Goal: Navigation & Orientation: Find specific page/section

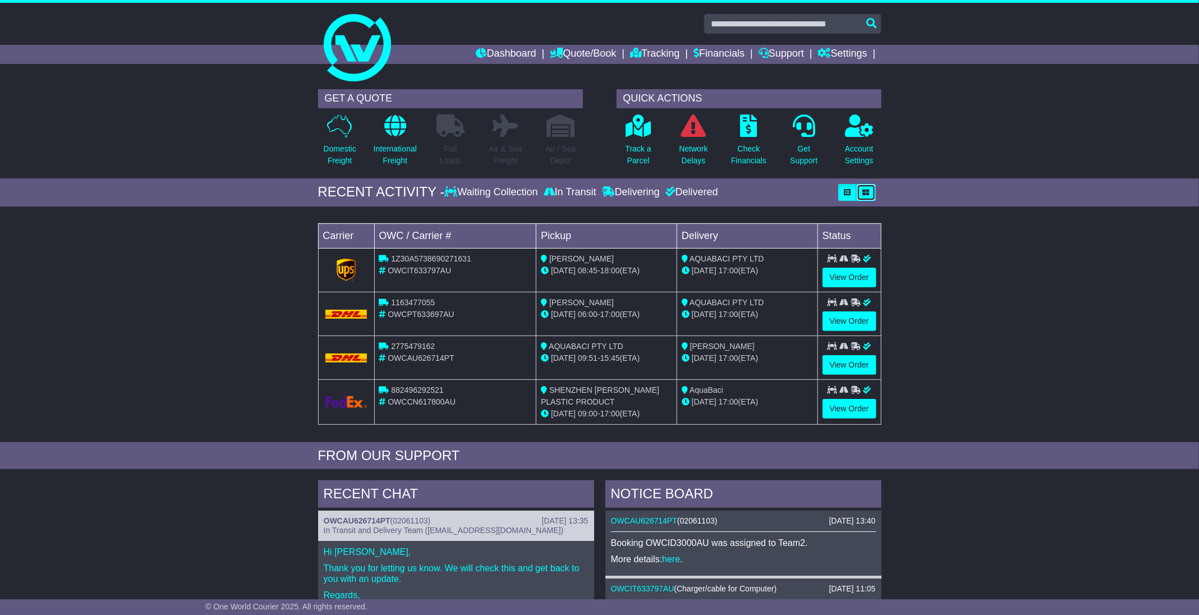
click at [864, 189] on icon "button" at bounding box center [866, 192] width 7 height 7
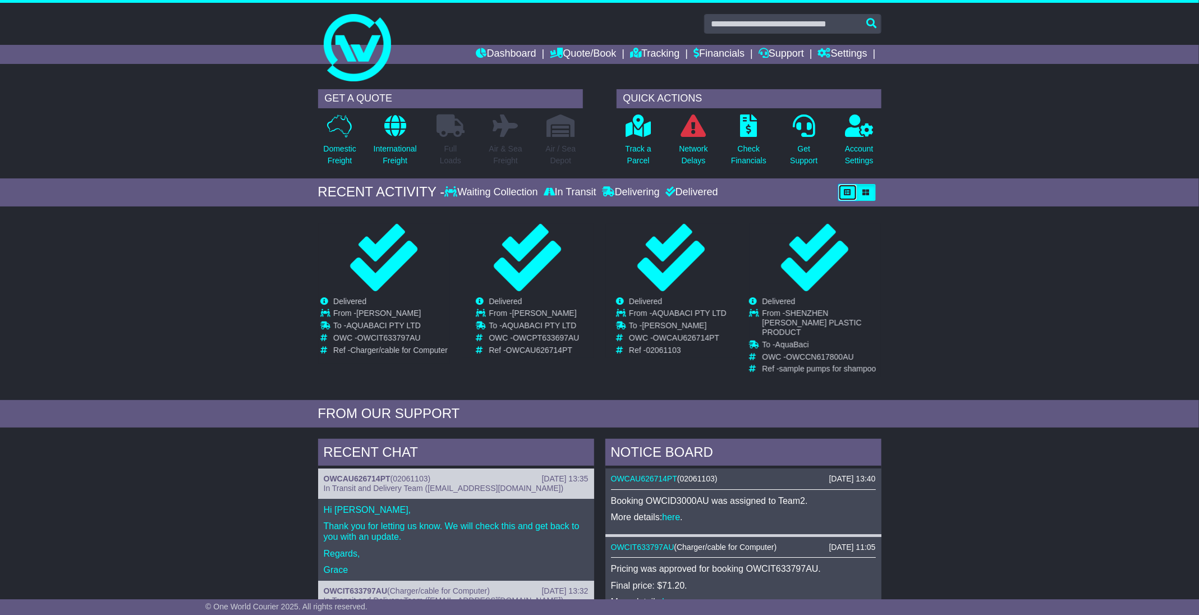
click at [845, 194] on icon "button" at bounding box center [848, 192] width 7 height 7
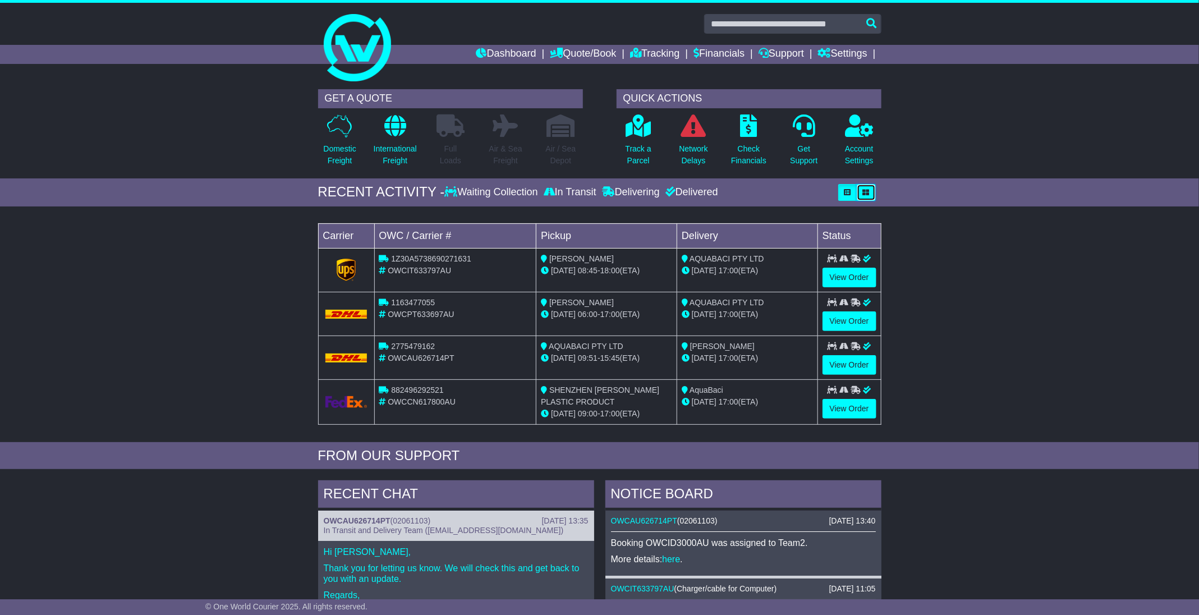
click at [865, 194] on icon "button" at bounding box center [866, 192] width 7 height 7
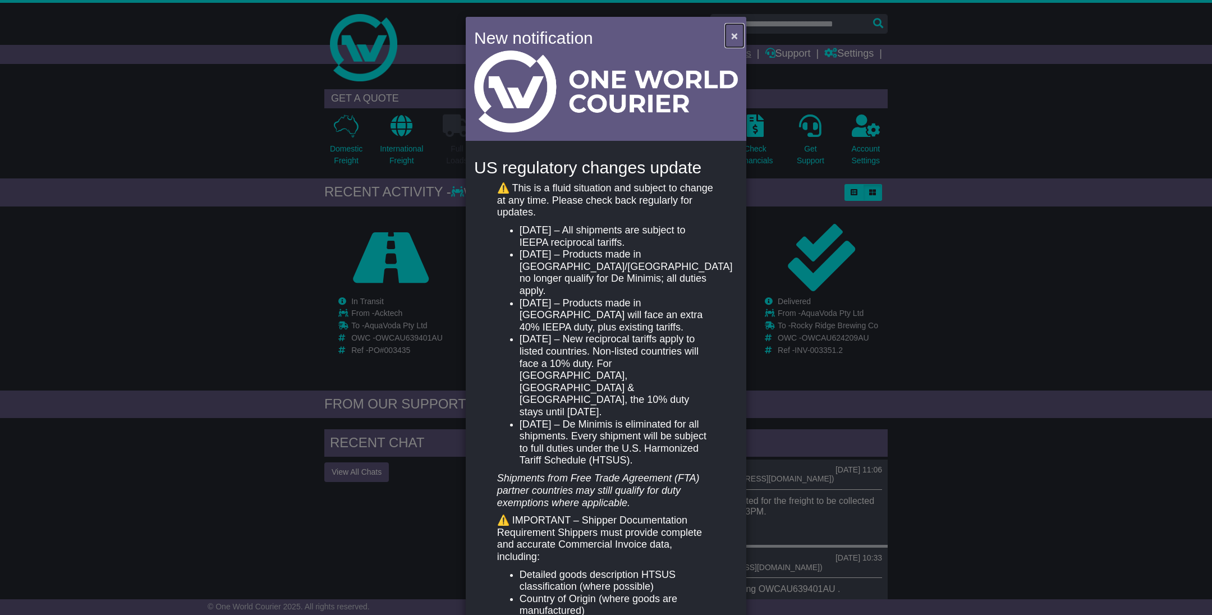
drag, startPoint x: 731, startPoint y: 34, endPoint x: 687, endPoint y: 45, distance: 44.6
click at [731, 34] on span "×" at bounding box center [734, 35] width 7 height 13
